Goal: Complete application form: Complete application form

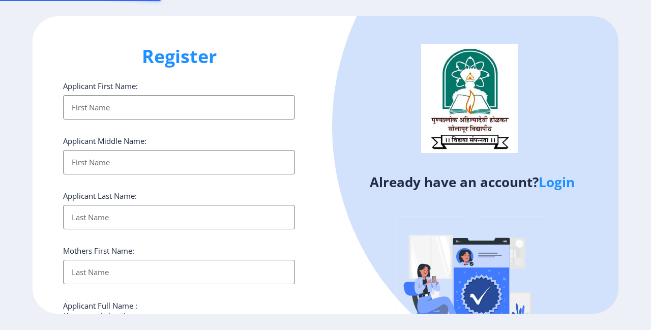
select select
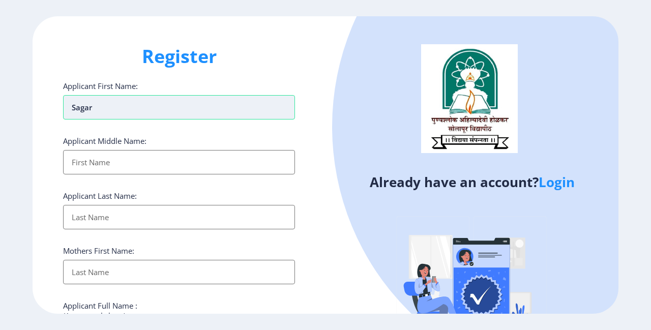
type input "Sagar"
type input "Bharat"
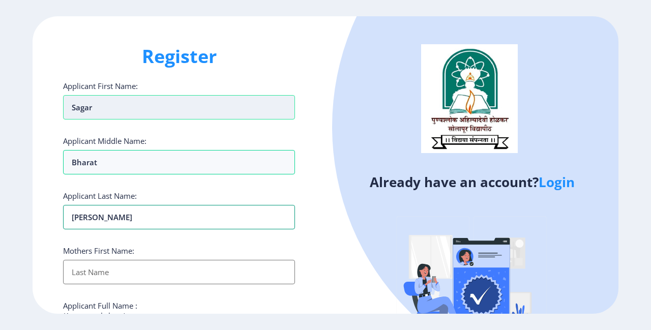
type input "[PERSON_NAME]"
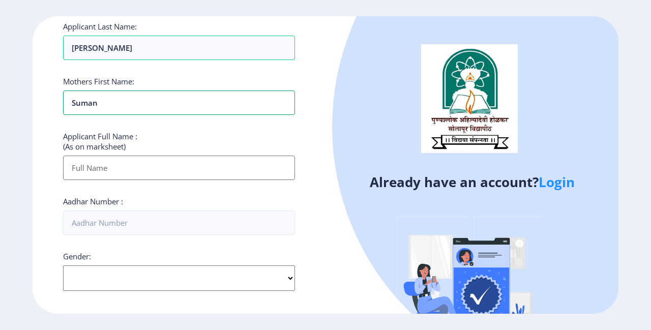
type input "Suman"
click at [131, 174] on input "Applicant First Name:" at bounding box center [179, 168] width 232 height 24
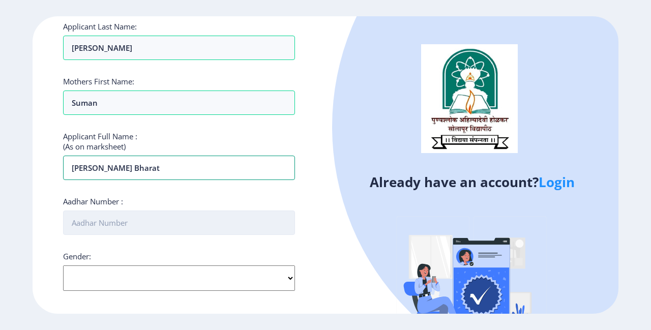
type input "[PERSON_NAME] Bharat"
click at [136, 224] on input "Aadhar Number :" at bounding box center [179, 223] width 232 height 24
type input "239540759099"
click at [193, 279] on select "Select Gender [DEMOGRAPHIC_DATA] [DEMOGRAPHIC_DATA] Other" at bounding box center [179, 277] width 232 height 25
select select "[DEMOGRAPHIC_DATA]"
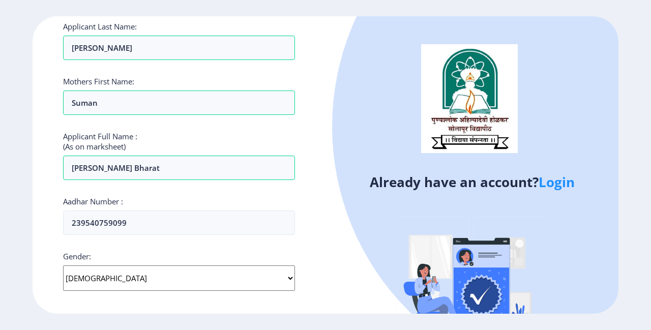
click at [63, 265] on select "Select Gender [DEMOGRAPHIC_DATA] [DEMOGRAPHIC_DATA] Other" at bounding box center [179, 277] width 232 height 25
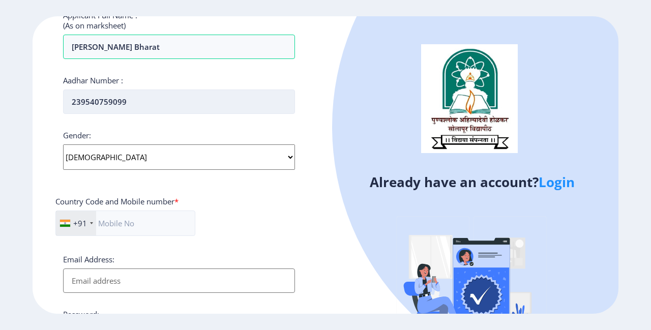
scroll to position [339, 0]
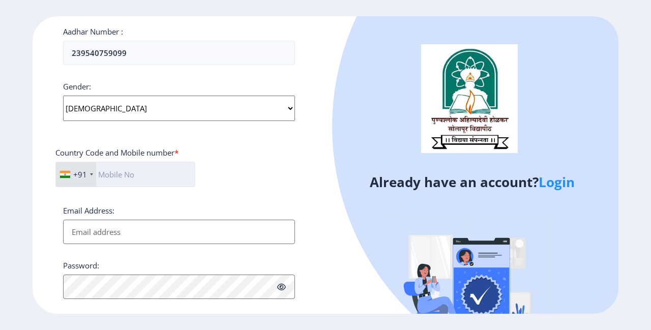
click at [138, 167] on input "text" at bounding box center [125, 174] width 140 height 25
type input "9527480255"
click at [104, 229] on input "Email Address:" at bounding box center [179, 232] width 232 height 24
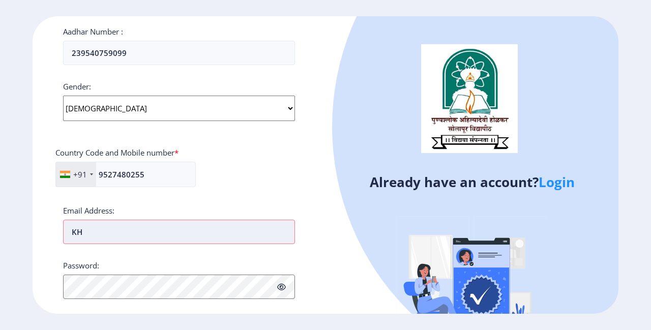
type input "K"
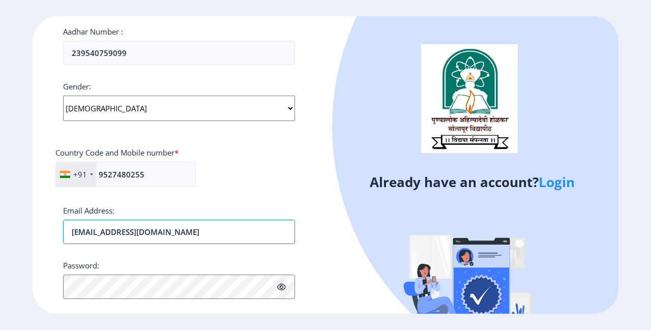
type input "[EMAIL_ADDRESS][DOMAIN_NAME]"
click at [282, 288] on icon at bounding box center [281, 287] width 9 height 8
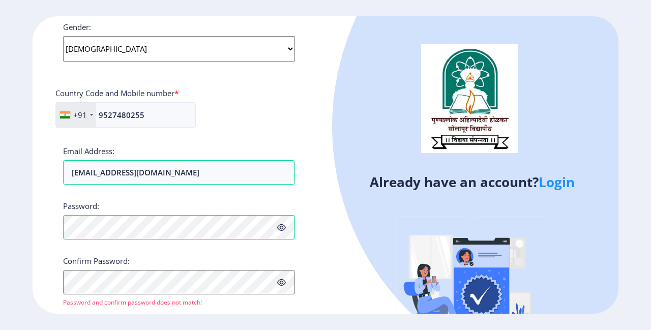
scroll to position [423, 0]
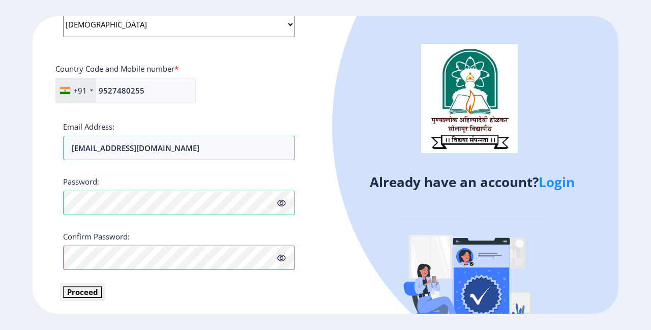
click at [84, 291] on button "Proceed" at bounding box center [82, 292] width 39 height 12
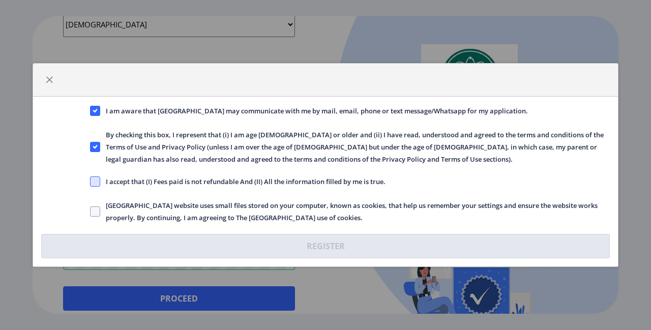
click at [94, 182] on span at bounding box center [95, 181] width 10 height 10
click at [91, 182] on input "I accept that (I) Fees paid is not refundable And (II) All the information fill…" at bounding box center [90, 182] width 1 height 1
checkbox input "true"
click at [92, 213] on span at bounding box center [95, 211] width 10 height 10
click at [91, 212] on input "[GEOGRAPHIC_DATA] website uses small files stored on your computer, known as co…" at bounding box center [90, 212] width 1 height 1
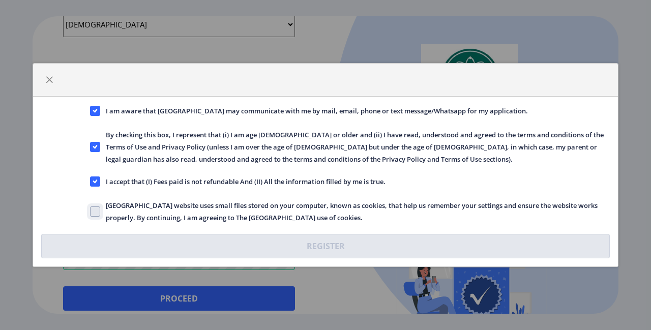
checkbox input "true"
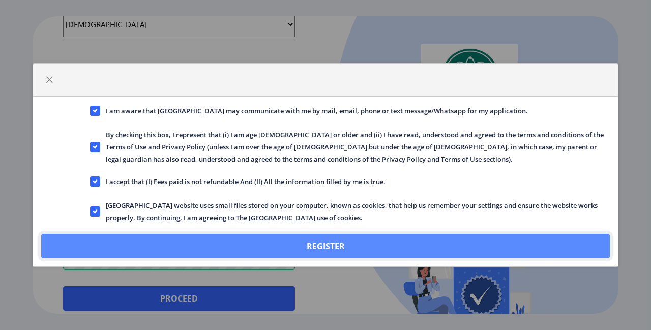
click at [360, 246] on button "Register" at bounding box center [325, 246] width 568 height 24
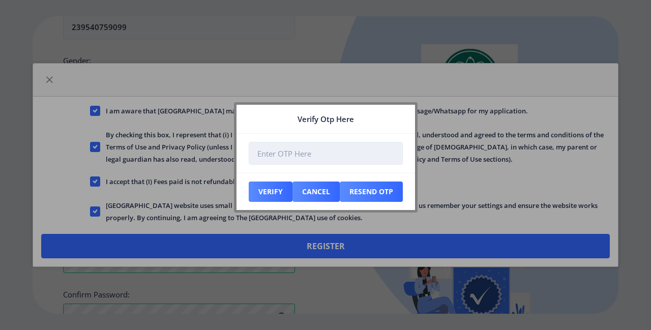
scroll to position [481, 0]
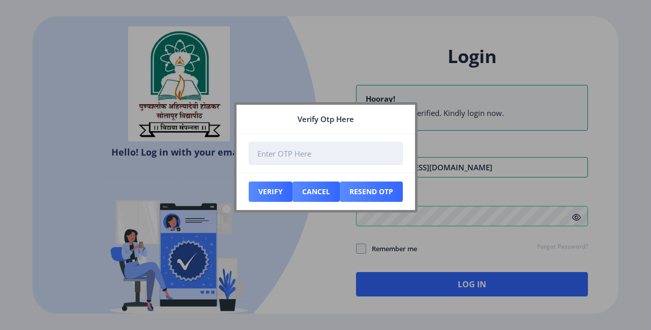
type input "[EMAIL_ADDRESS][DOMAIN_NAME]"
click at [322, 150] on input "number" at bounding box center [326, 153] width 154 height 23
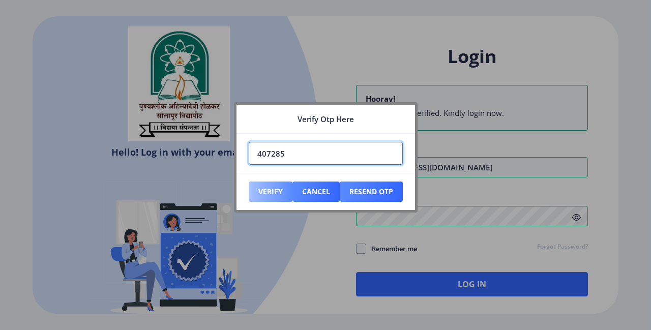
type input "407285"
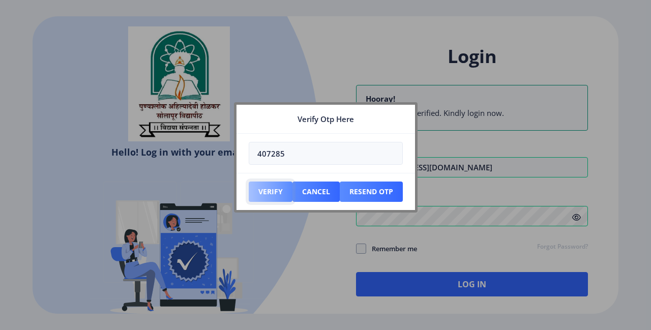
click at [268, 189] on button "Verify" at bounding box center [271, 192] width 44 height 20
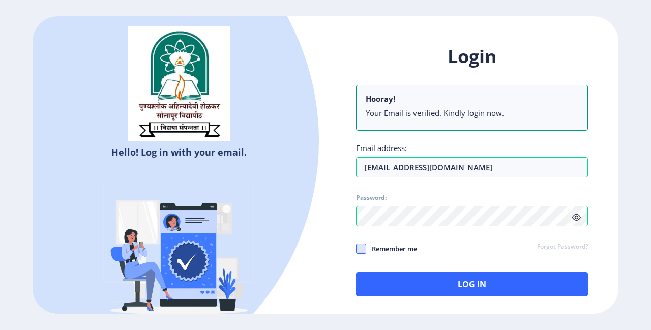
drag, startPoint x: 357, startPoint y: 251, endPoint x: 372, endPoint y: 257, distance: 16.2
click at [357, 251] on span at bounding box center [361, 249] width 10 height 10
click at [356, 249] on input "Remember me" at bounding box center [356, 248] width 1 height 1
checkbox input "true"
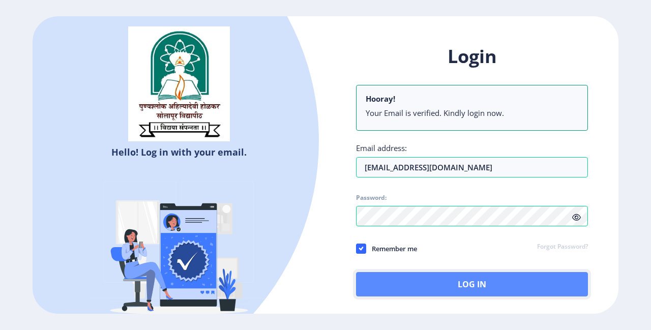
click at [395, 285] on button "Log In" at bounding box center [472, 284] width 232 height 24
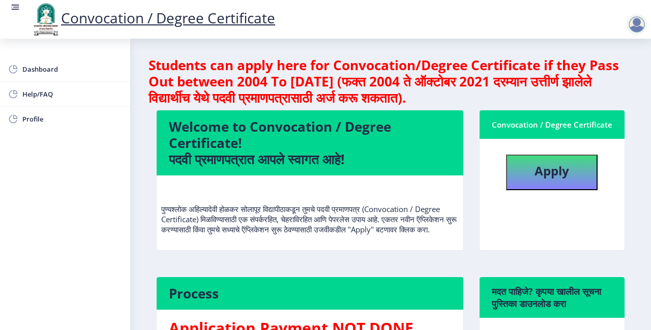
scroll to position [2, 0]
click at [547, 170] on b "Apply" at bounding box center [551, 170] width 35 height 17
select select
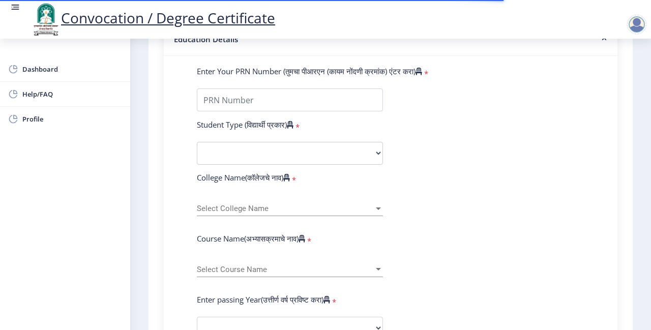
scroll to position [254, 0]
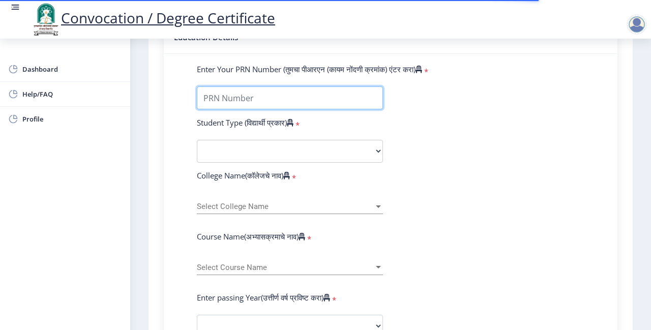
click at [273, 100] on input "Enter Your PRN Number (तुमचा पीआरएन (कायम नोंदणी क्रमांक) एंटर करा)" at bounding box center [290, 97] width 186 height 23
type input "2015032500102384"
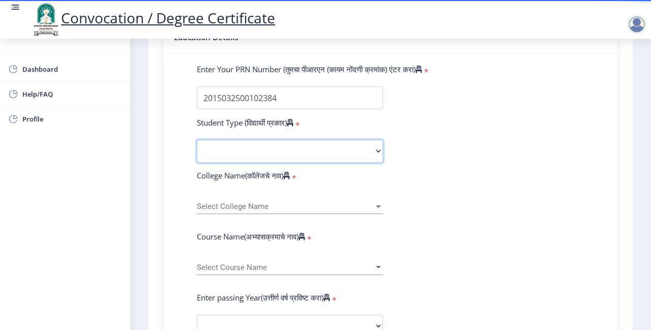
click at [288, 157] on select "Select Student Type Regular External" at bounding box center [290, 151] width 186 height 23
select select "Regular"
click at [197, 140] on select "Select Student Type Regular External" at bounding box center [290, 151] width 186 height 23
click at [256, 205] on span "Select College Name" at bounding box center [285, 206] width 177 height 9
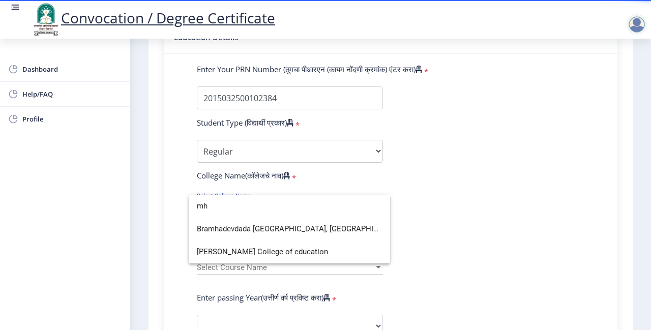
scroll to position [0, 0]
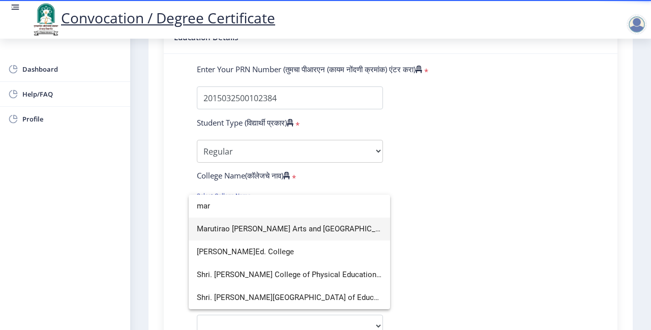
type input "mar"
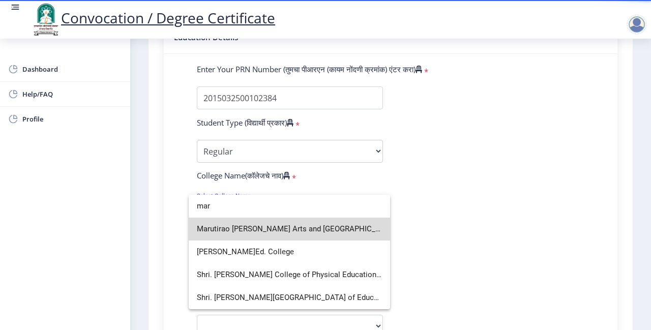
click at [269, 229] on span "Marutirao [PERSON_NAME] Arts and [GEOGRAPHIC_DATA]" at bounding box center [289, 229] width 185 height 23
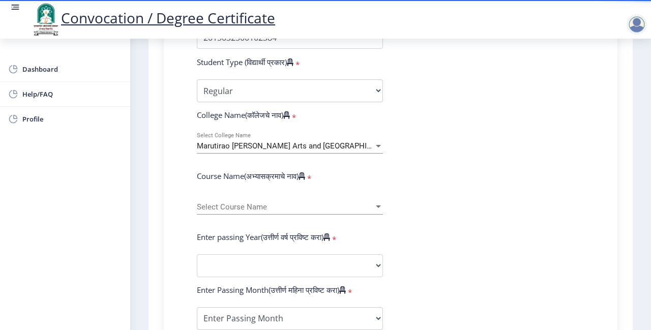
scroll to position [339, 0]
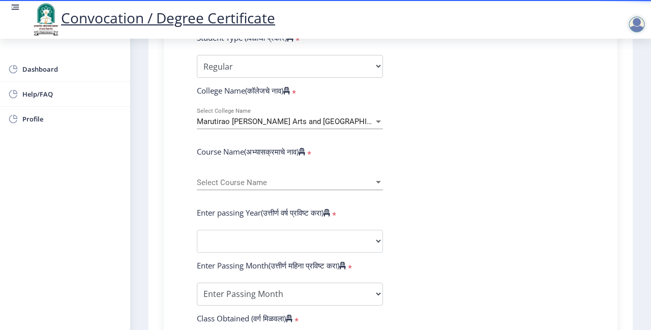
click at [262, 183] on span "Select Course Name" at bounding box center [285, 182] width 177 height 9
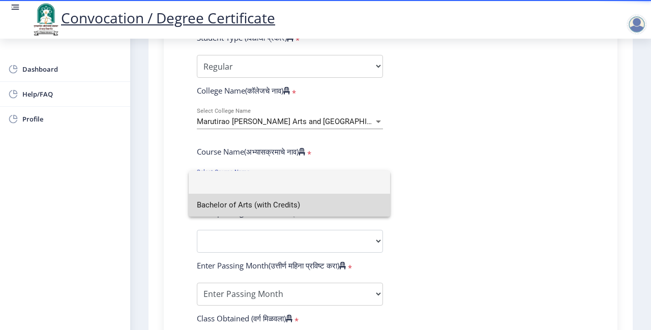
click at [261, 206] on span "Bachelor of Arts (with Credits)" at bounding box center [289, 205] width 185 height 23
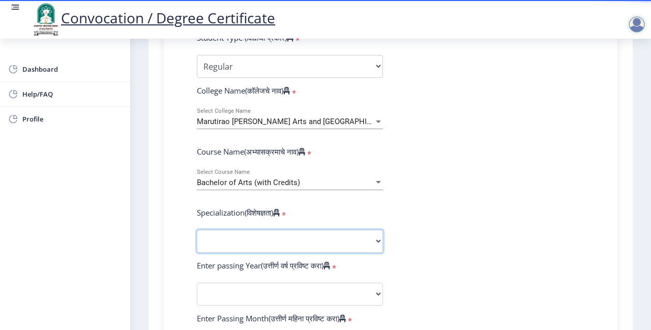
click at [257, 242] on select "Specialization English Geography Hindi Marathi Music Sanskrit Urdu Ancient Indi…" at bounding box center [290, 241] width 186 height 23
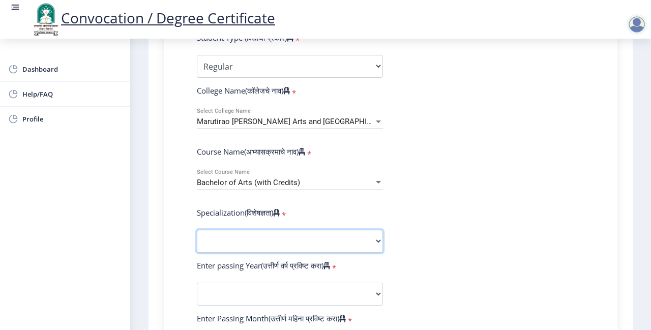
click at [261, 240] on select "Specialization English Geography Hindi Marathi Music Sanskrit Urdu Ancient Indi…" at bounding box center [290, 241] width 186 height 23
select select "Marathi"
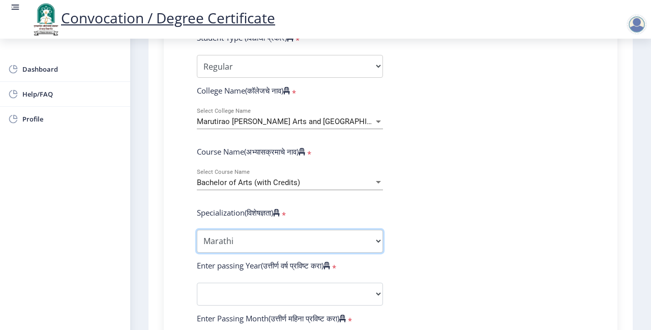
click at [197, 230] on select "Specialization English Geography Hindi Marathi Music Sanskrit Urdu Ancient Indi…" at bounding box center [290, 241] width 186 height 23
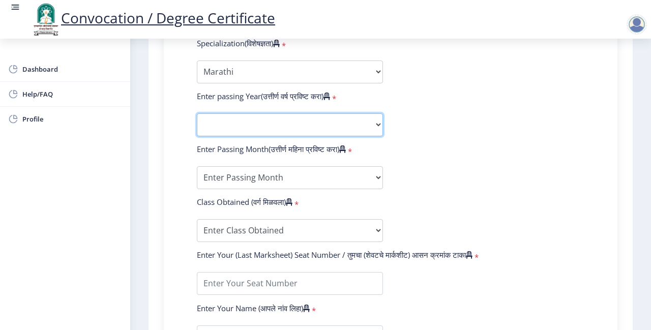
click at [278, 127] on select "2025 2024 2023 2022 2021 2020 2019 2018 2017 2016 2015 2014 2013 2012 2011 2010…" at bounding box center [290, 124] width 186 height 23
select select "2018"
click at [197, 113] on select "2025 2024 2023 2022 2021 2020 2019 2018 2017 2016 2015 2014 2013 2012 2011 2010…" at bounding box center [290, 124] width 186 height 23
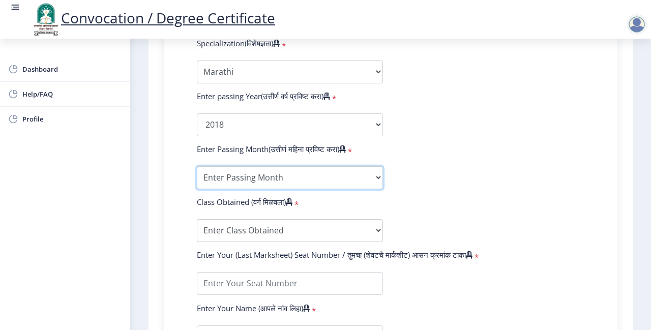
click at [288, 177] on select "Enter Passing Month March April May October November December" at bounding box center [290, 177] width 186 height 23
select select "October"
click at [197, 166] on select "Enter Passing Month March April May October November December" at bounding box center [290, 177] width 186 height 23
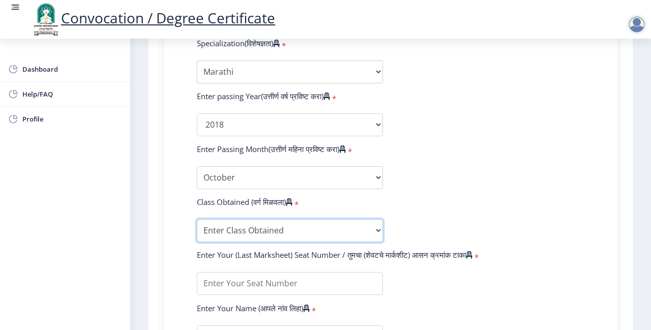
click at [263, 234] on select "Enter Class Obtained FIRST CLASS WITH DISTINCTION FIRST CLASS HIGHER SECOND CLA…" at bounding box center [290, 230] width 186 height 23
select select "Grade B"
click at [197, 219] on select "Enter Class Obtained FIRST CLASS WITH DISTINCTION FIRST CLASS HIGHER SECOND CLA…" at bounding box center [290, 230] width 186 height 23
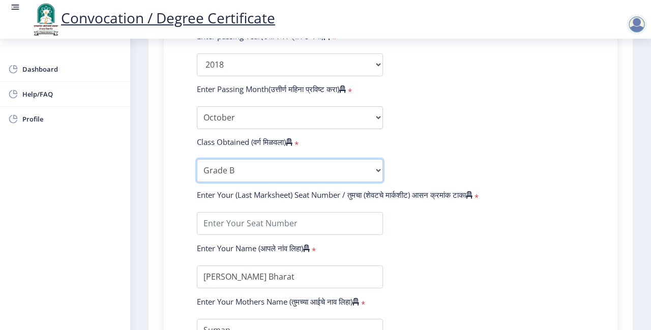
scroll to position [593, 0]
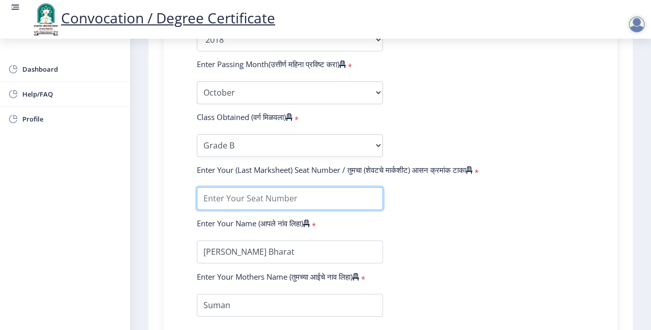
click at [258, 196] on input "textarea" at bounding box center [290, 198] width 186 height 23
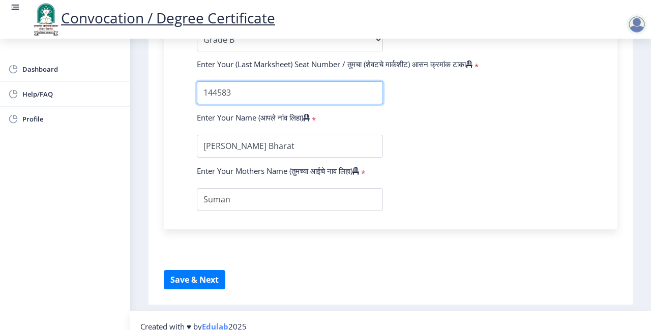
scroll to position [710, 0]
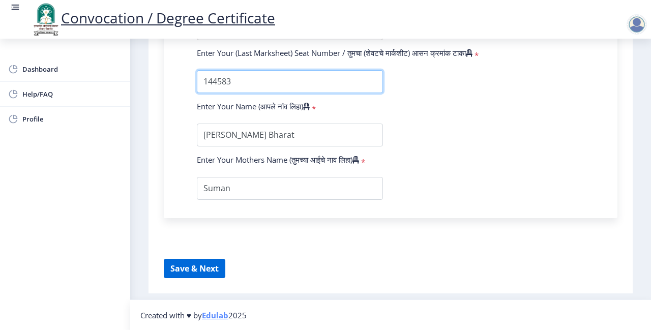
type input "144583"
click at [194, 265] on button "Save & Next" at bounding box center [195, 268] width 62 height 19
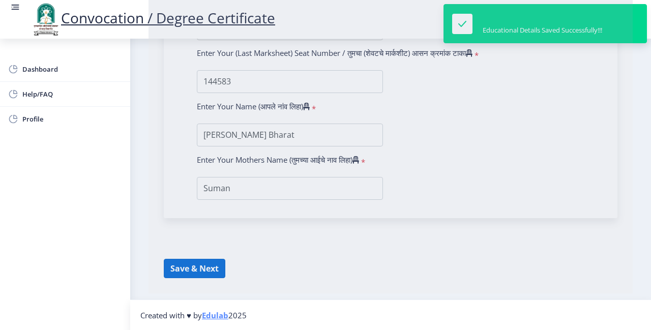
select select
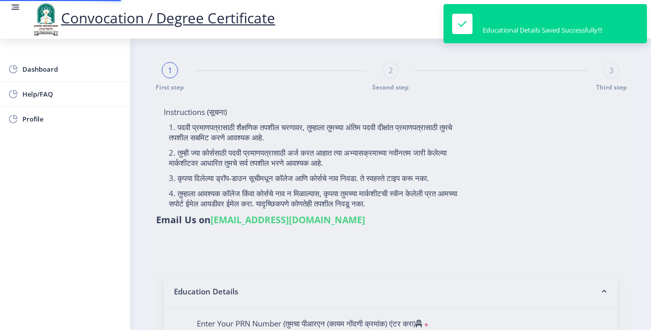
type input "2015032500102384"
select select "Regular"
select select "2018"
select select "October"
select select "Grade B"
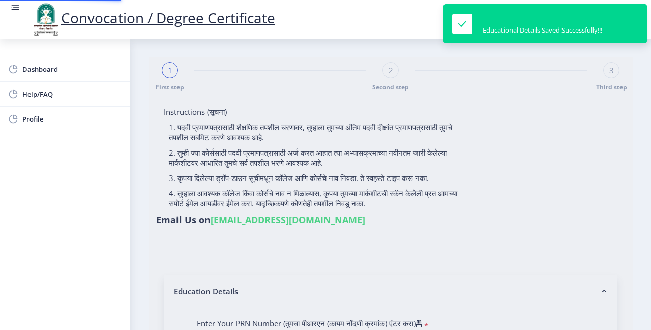
type input "144583"
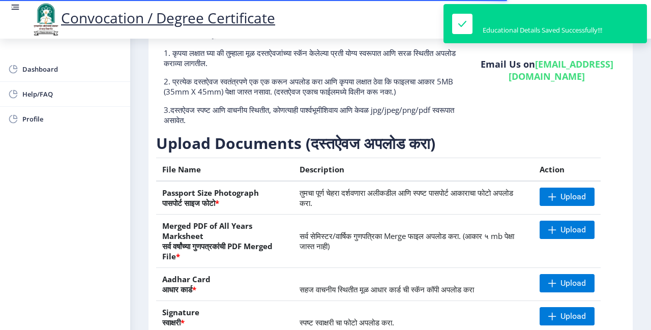
scroll to position [169, 0]
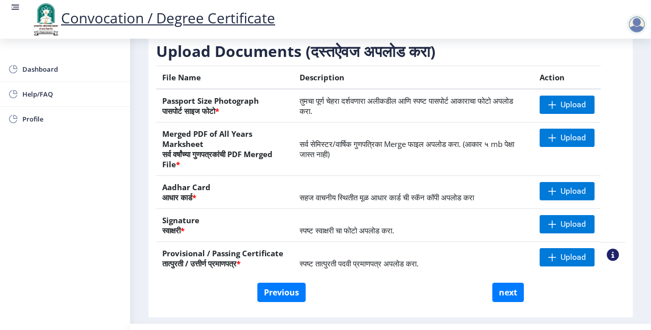
click at [637, 23] on div at bounding box center [636, 24] width 20 height 20
click at [615, 81] on span "Log out" at bounding box center [610, 79] width 65 height 12
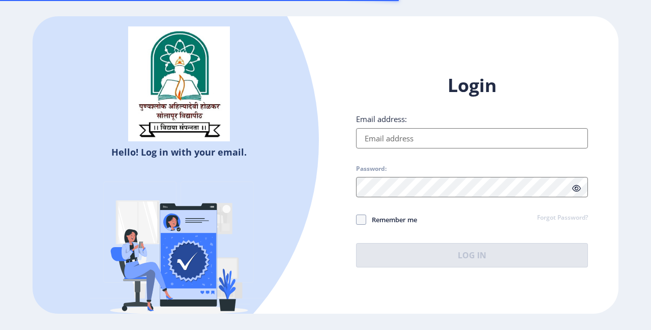
type input "[EMAIL_ADDRESS][DOMAIN_NAME]"
